Goal: Task Accomplishment & Management: Use online tool/utility

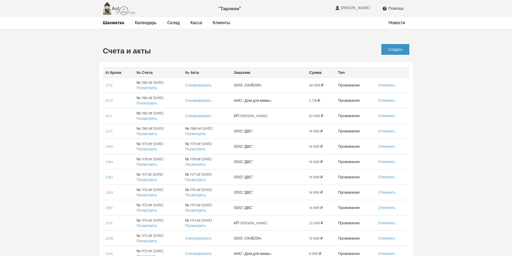
click at [392, 51] on link "Создать" at bounding box center [396, 49] width 28 height 11
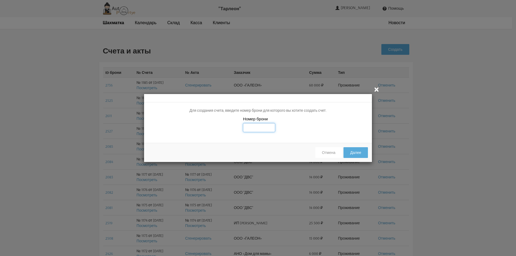
click at [265, 129] on input "text" at bounding box center [259, 127] width 32 height 9
type input "2738"
click at [308, 126] on div "Номер брони 2738" at bounding box center [258, 127] width 228 height 23
click at [350, 152] on button "Далее" at bounding box center [356, 152] width 24 height 11
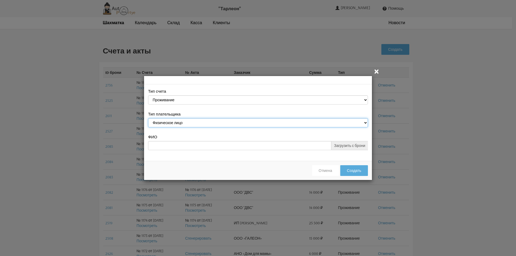
click at [306, 122] on select "Физическое лицо Юридическое лицо" at bounding box center [258, 122] width 220 height 9
select select "legal_entity"
click at [148, 119] on select "Физическое лицо Юридическое лицо" at bounding box center [258, 122] width 220 height 9
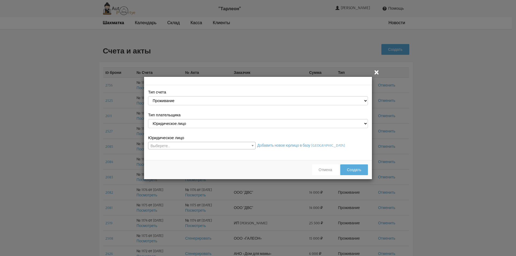
click at [246, 145] on span "Выберете..." at bounding box center [201, 146] width 107 height 8
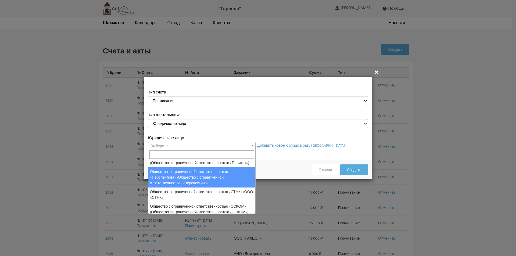
scroll to position [215, 0]
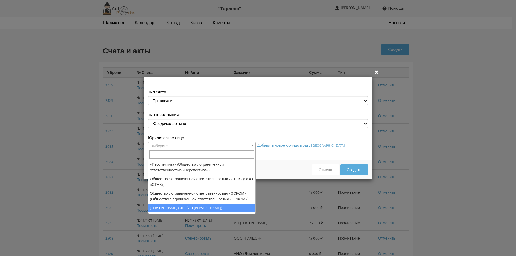
select select "120"
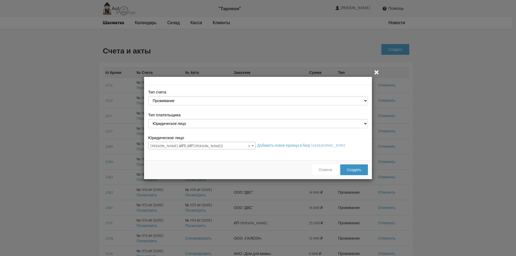
click at [359, 172] on button "Создать" at bounding box center [354, 170] width 28 height 11
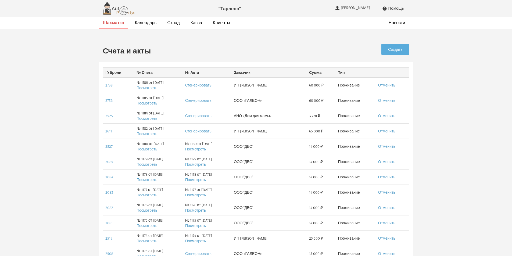
click at [115, 23] on strong "Шахматка" at bounding box center [113, 22] width 21 height 5
click at [387, 52] on link "Создать" at bounding box center [396, 49] width 28 height 11
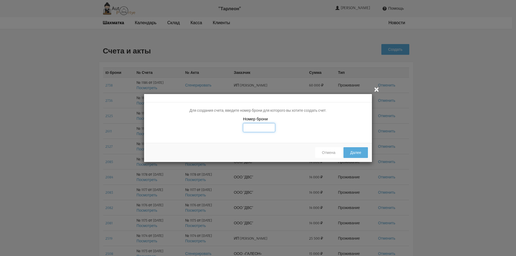
click at [250, 128] on input "text" at bounding box center [259, 127] width 32 height 9
type input "2739"
click at [340, 131] on div "Номер брони 2739" at bounding box center [258, 127] width 228 height 23
click at [357, 154] on button "Далее" at bounding box center [356, 152] width 24 height 11
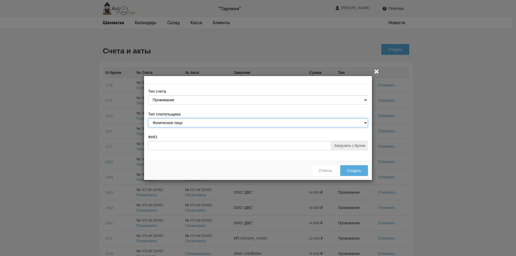
click at [286, 120] on select "Физическое лицо Юридическое лицо" at bounding box center [258, 122] width 220 height 9
select select "legal_entity"
click at [148, 119] on select "Физическое лицо Юридическое лицо" at bounding box center [258, 122] width 220 height 9
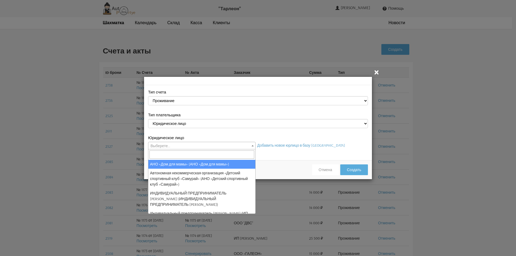
click at [244, 142] on span "Выберете..." at bounding box center [202, 146] width 108 height 8
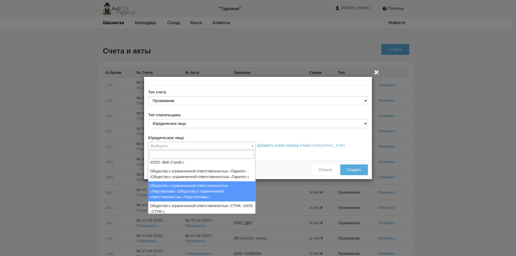
scroll to position [215, 0]
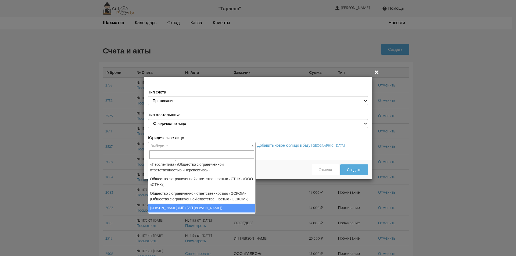
select select "120"
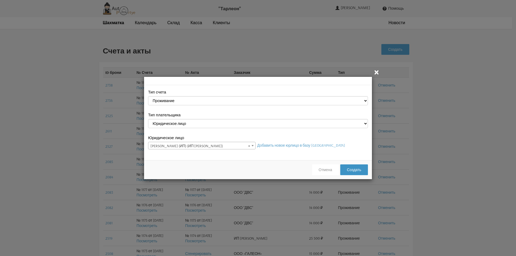
click at [353, 171] on button "Создать" at bounding box center [354, 170] width 28 height 11
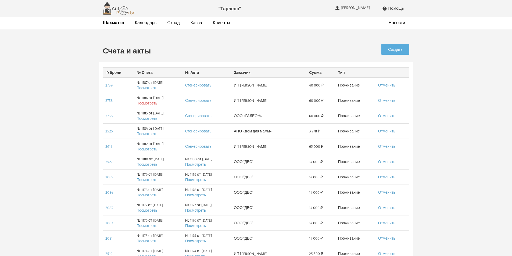
click at [147, 104] on link "Посмотреть" at bounding box center [147, 103] width 21 height 5
click at [144, 88] on link "Посмотреть" at bounding box center [147, 88] width 21 height 5
click at [116, 24] on strong "Шахматка" at bounding box center [113, 22] width 21 height 5
